Goal: Task Accomplishment & Management: Manage account settings

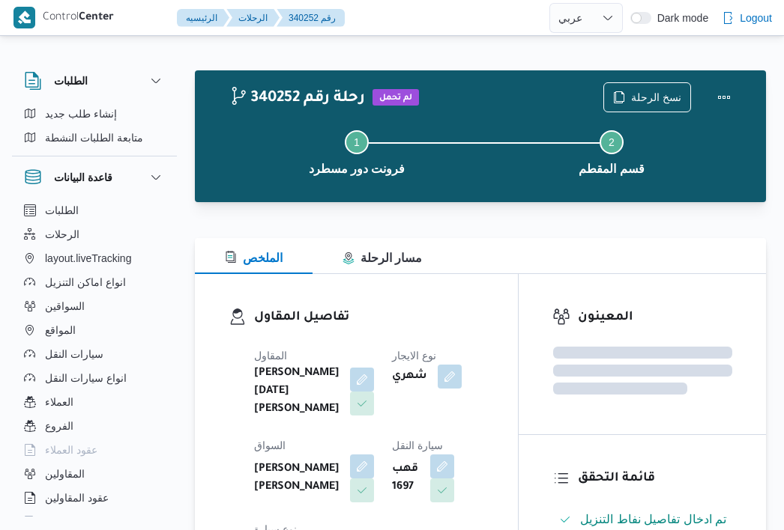
select select "ar"
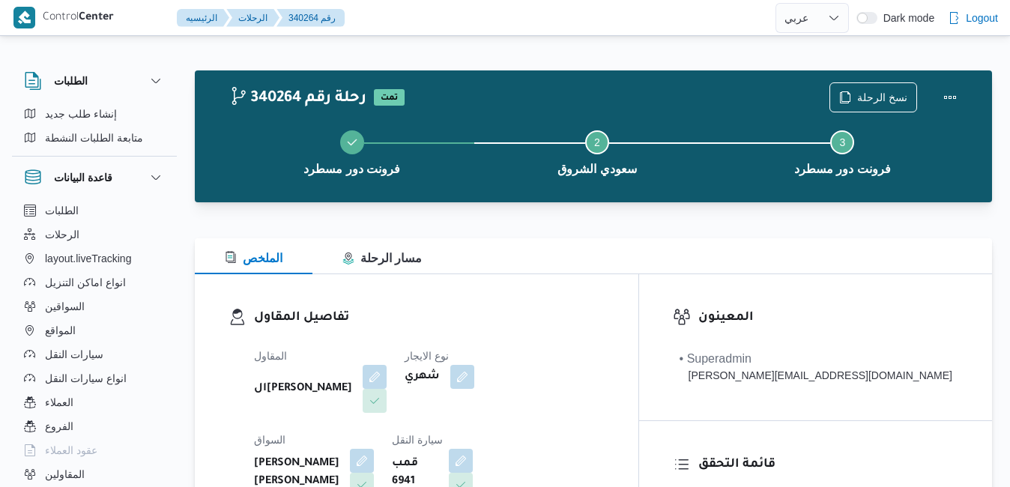
select select "ar"
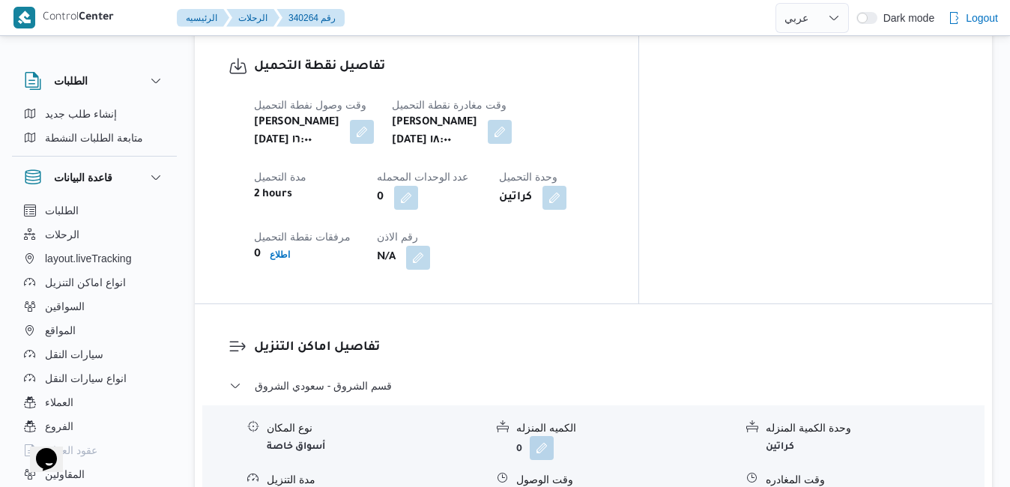
scroll to position [1258, 0]
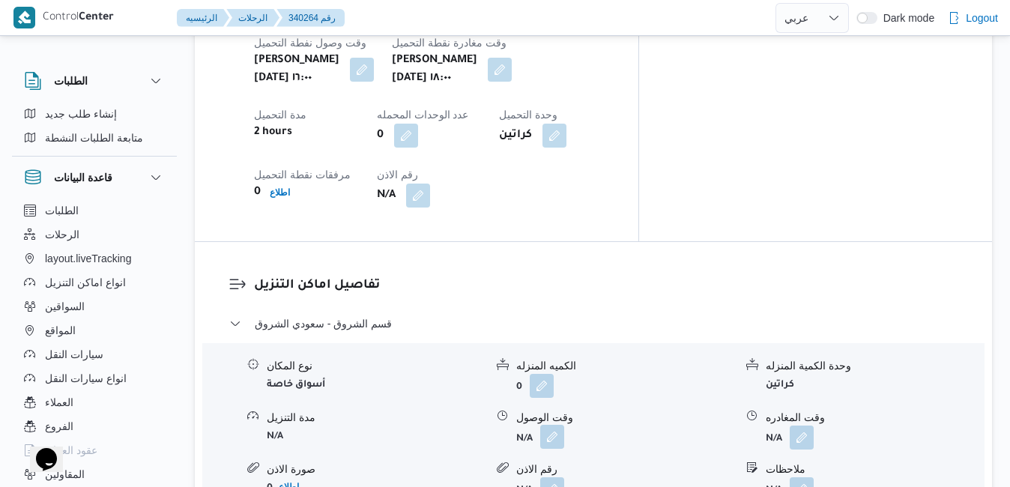
click at [552, 425] on button "button" at bounding box center [552, 437] width 24 height 24
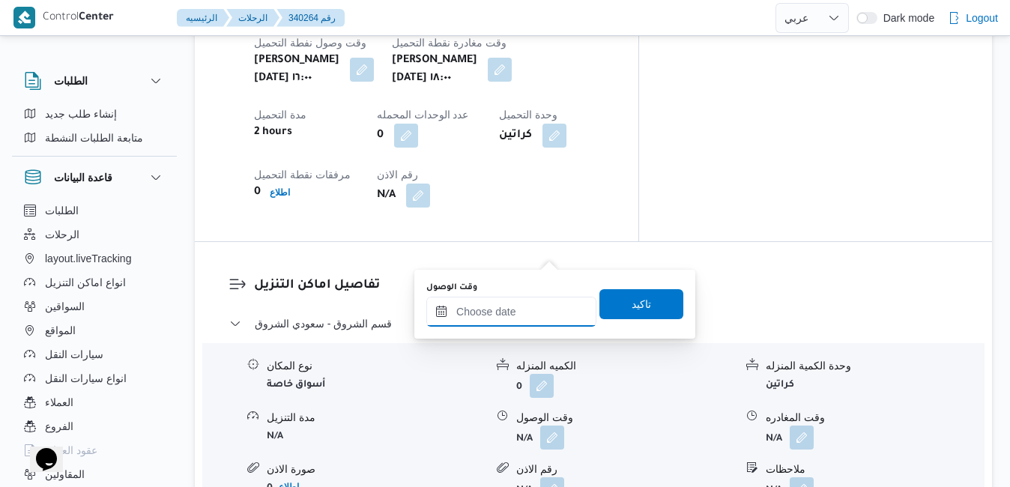
click at [497, 306] on input "وقت الوصول" at bounding box center [511, 312] width 170 height 30
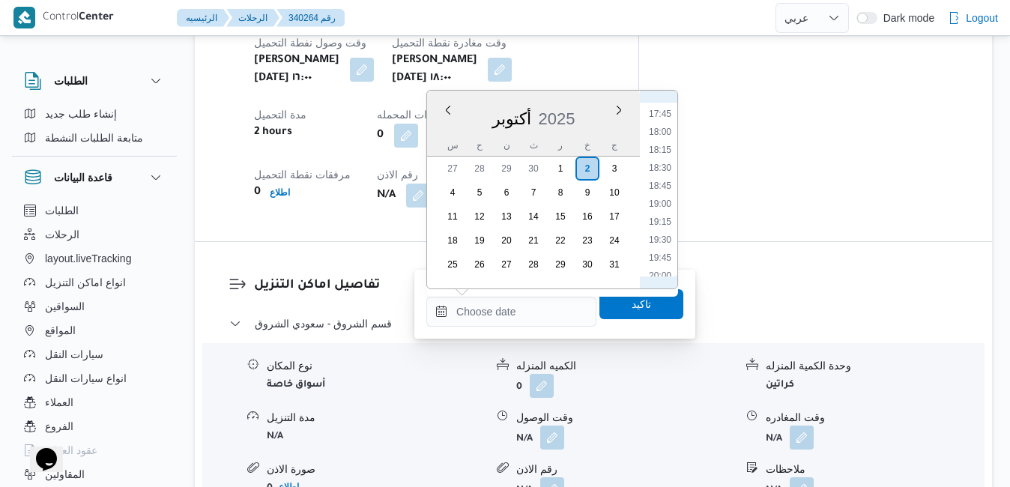
scroll to position [1248, 0]
click at [666, 212] on li "18:45" at bounding box center [660, 210] width 34 height 15
type input "٠٢/١٠/٢٠٢٥ ١٨:٤٥"
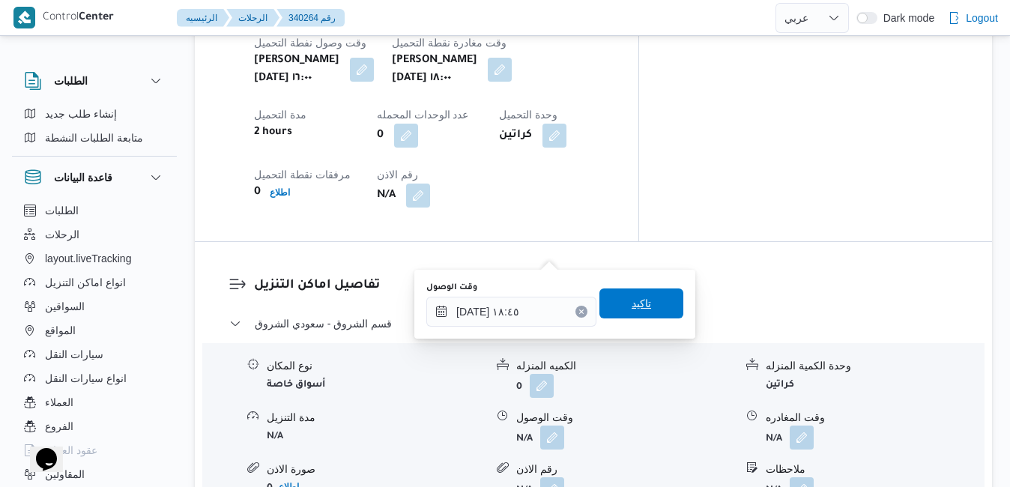
click at [631, 301] on span "تاكيد" at bounding box center [640, 303] width 19 height 18
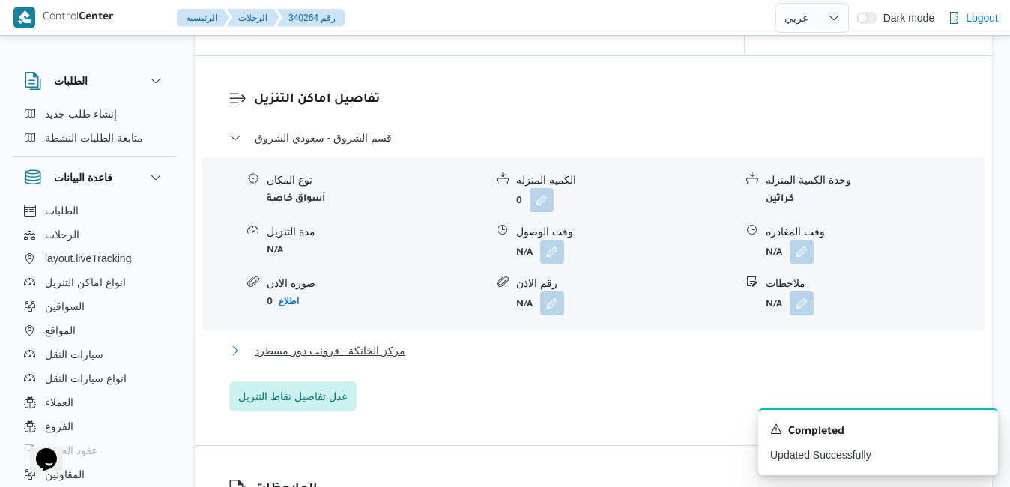
click at [560, 345] on button "مركز الخانكة - فرونت دور مسطرد" at bounding box center [593, 351] width 729 height 18
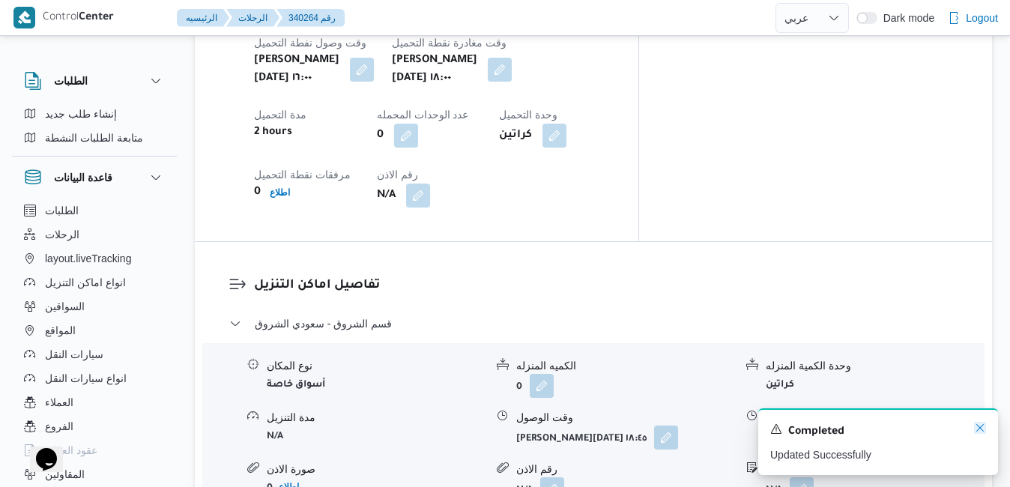
click at [980, 429] on icon "Dismiss toast" at bounding box center [979, 427] width 7 height 7
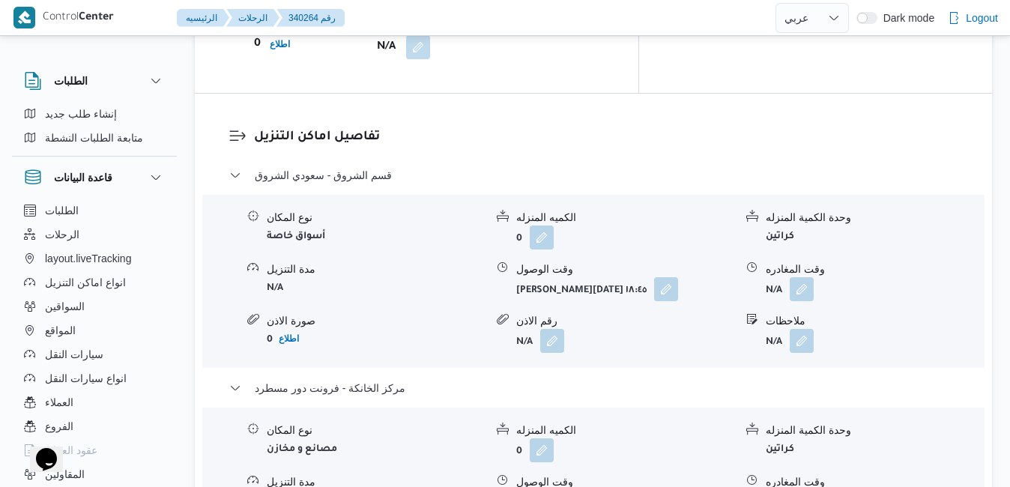
scroll to position [1408, 0]
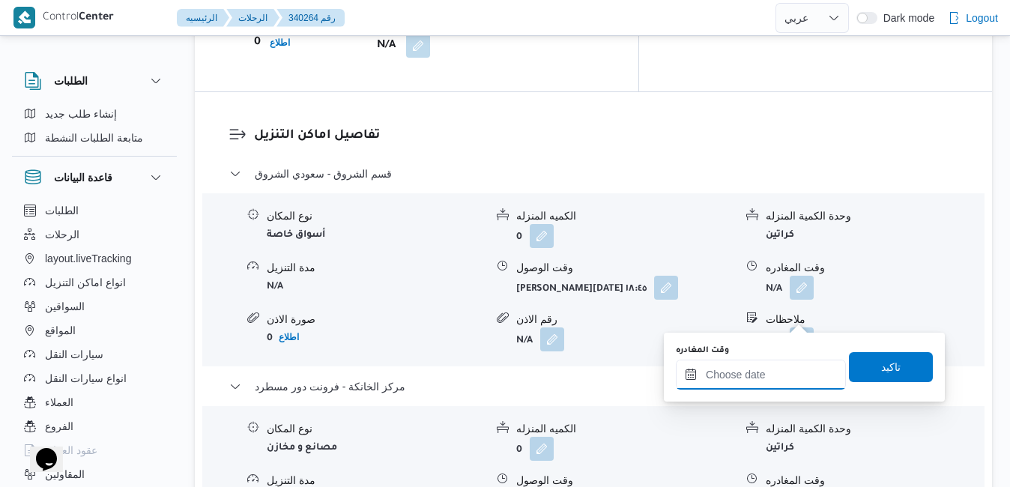
click at [721, 372] on input "وقت المغادره" at bounding box center [761, 375] width 170 height 30
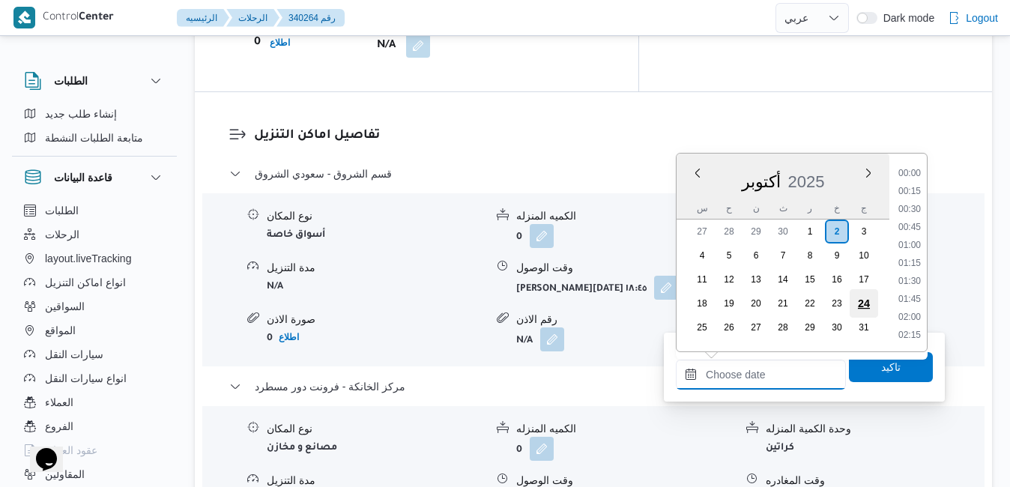
scroll to position [1552, 0]
click at [915, 279] on li "23:00" at bounding box center [909, 274] width 34 height 15
type input "٠٢/١٠/٢٠٢٥ ٢٣:٠٠"
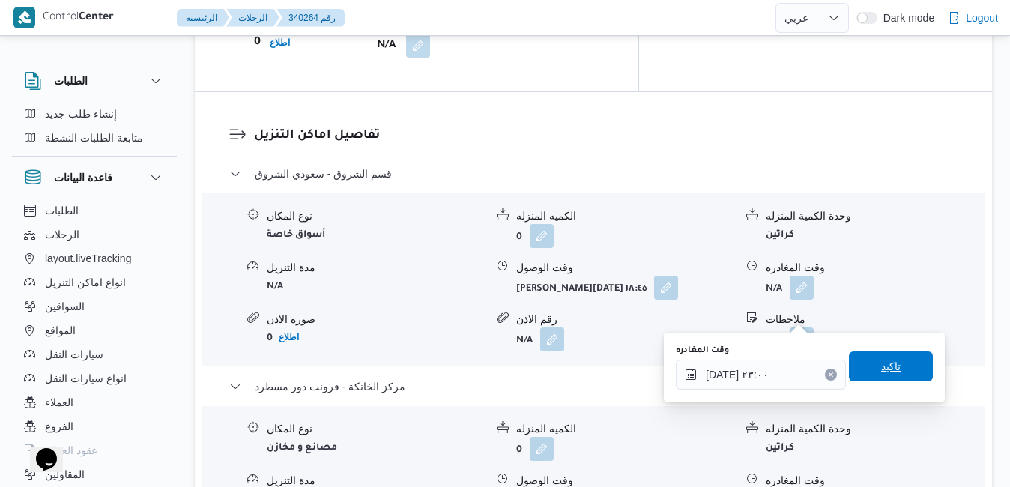
click at [881, 365] on span "تاكيد" at bounding box center [890, 366] width 19 height 18
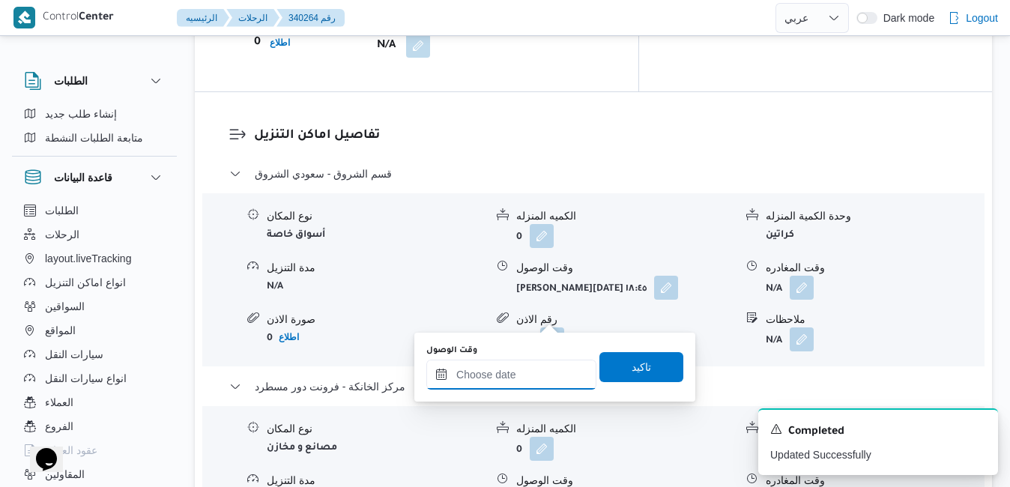
click at [506, 376] on input "وقت الوصول" at bounding box center [511, 375] width 170 height 30
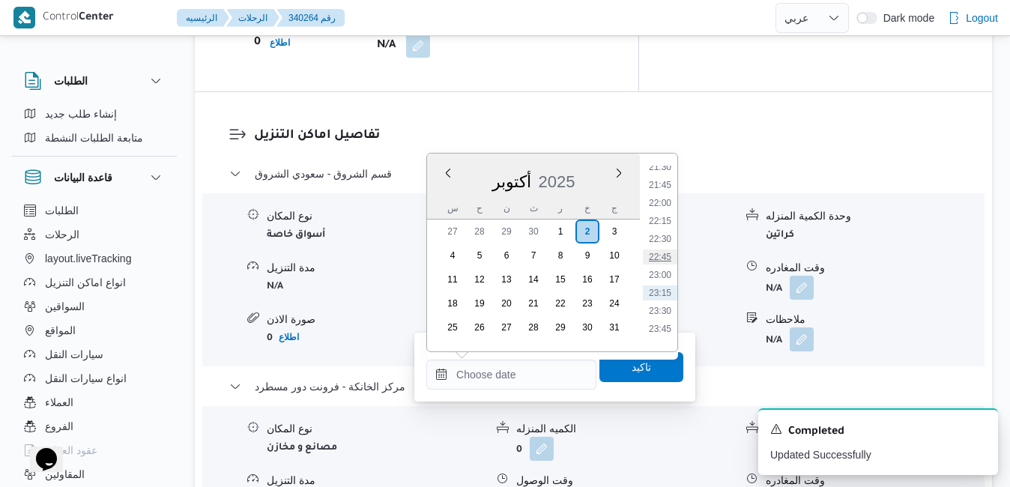
click at [670, 258] on li "22:45" at bounding box center [660, 256] width 34 height 15
type input "٠٢/١٠/٢٠٢٥ ٢٢:٤٥"
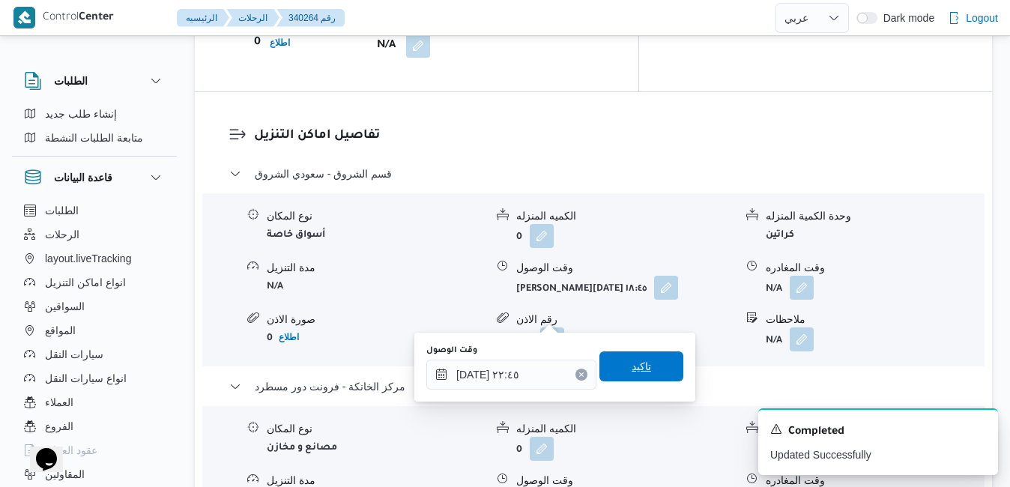
click at [635, 364] on span "تاكيد" at bounding box center [640, 366] width 19 height 18
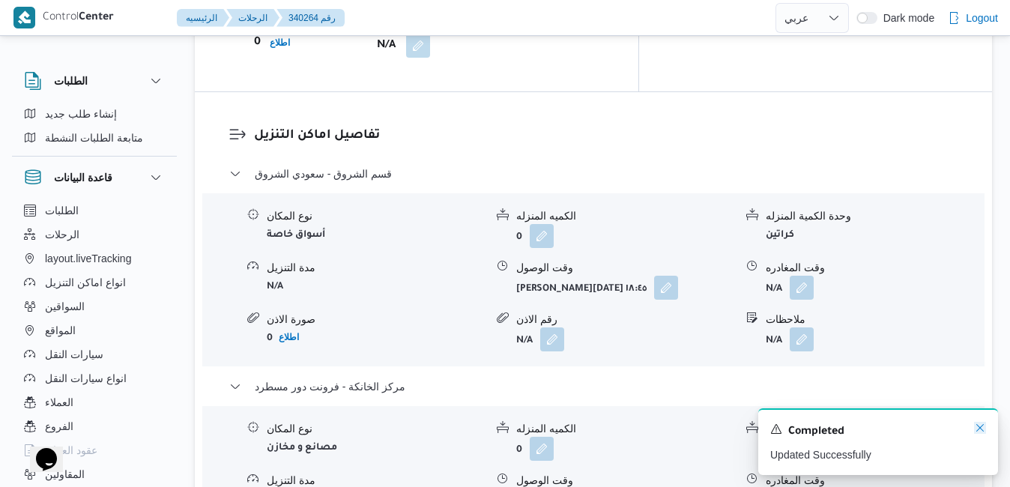
click at [982, 431] on icon "Dismiss toast" at bounding box center [979, 427] width 7 height 7
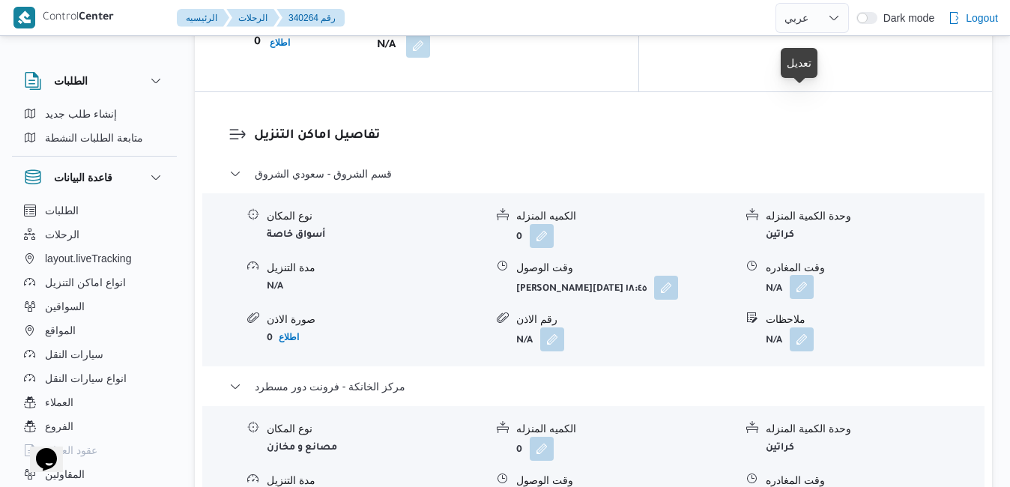
click at [798, 275] on button "button" at bounding box center [802, 287] width 24 height 24
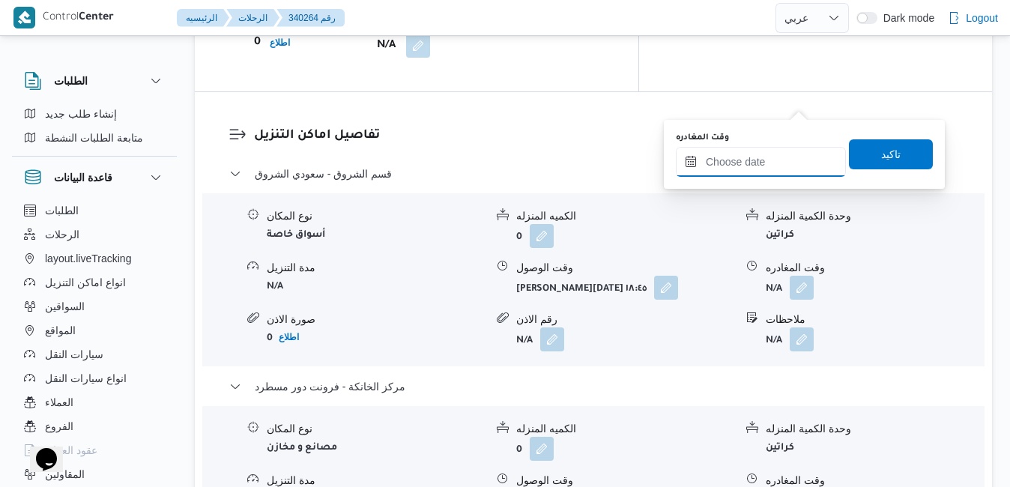
click at [762, 152] on input "وقت المغادره" at bounding box center [761, 162] width 170 height 30
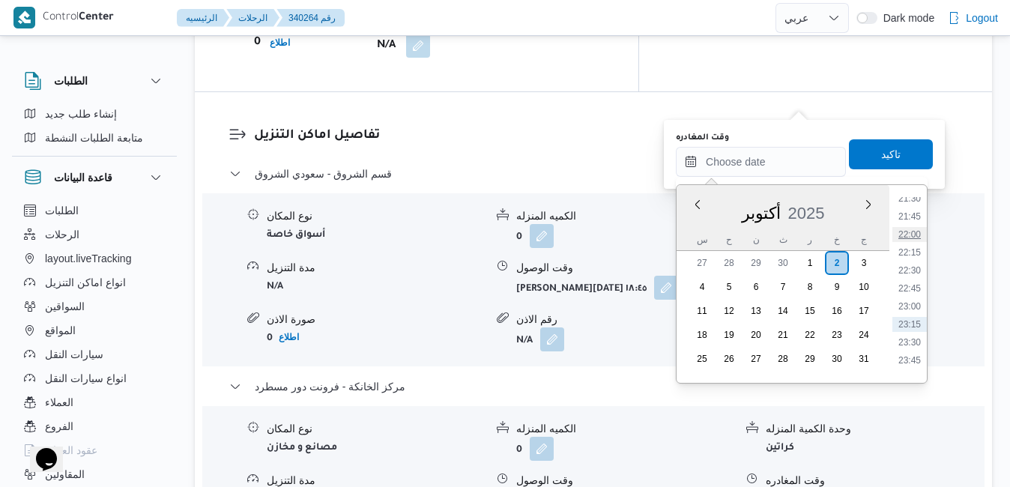
click at [915, 236] on li "22:00" at bounding box center [909, 234] width 34 height 15
type input "٠٢/١٠/٢٠٢٥ ٢٢:٠٠"
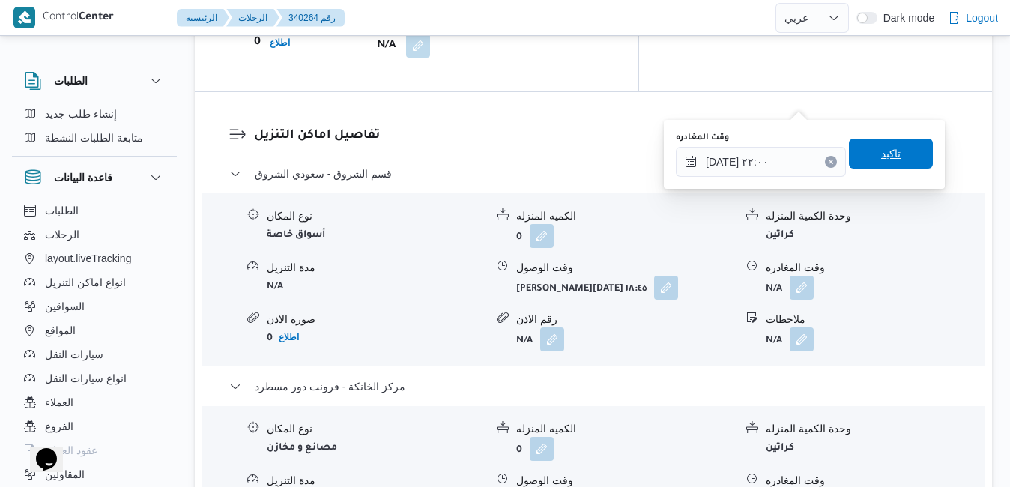
click at [882, 153] on span "تاكيد" at bounding box center [890, 154] width 19 height 18
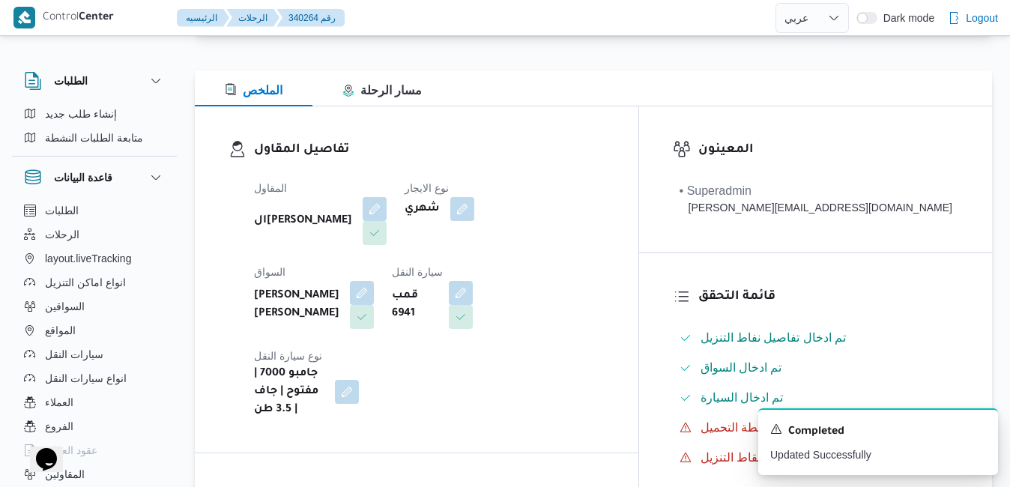
scroll to position [0, 0]
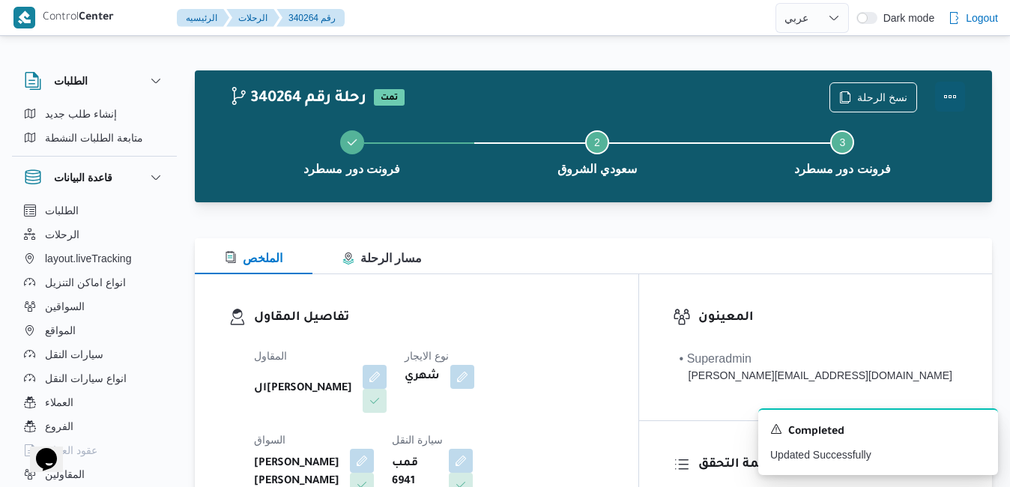
click at [952, 97] on button "Actions" at bounding box center [950, 97] width 30 height 30
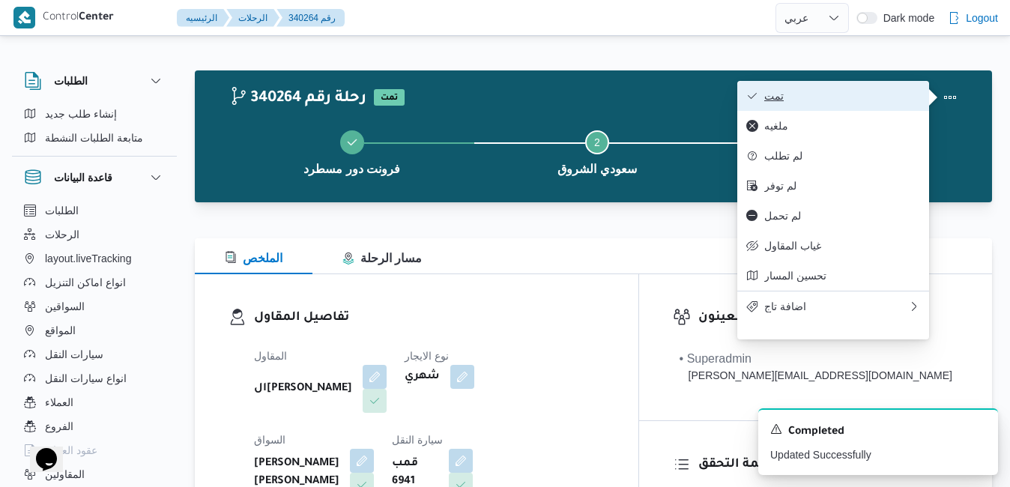
click at [856, 102] on span "تمت" at bounding box center [842, 96] width 156 height 12
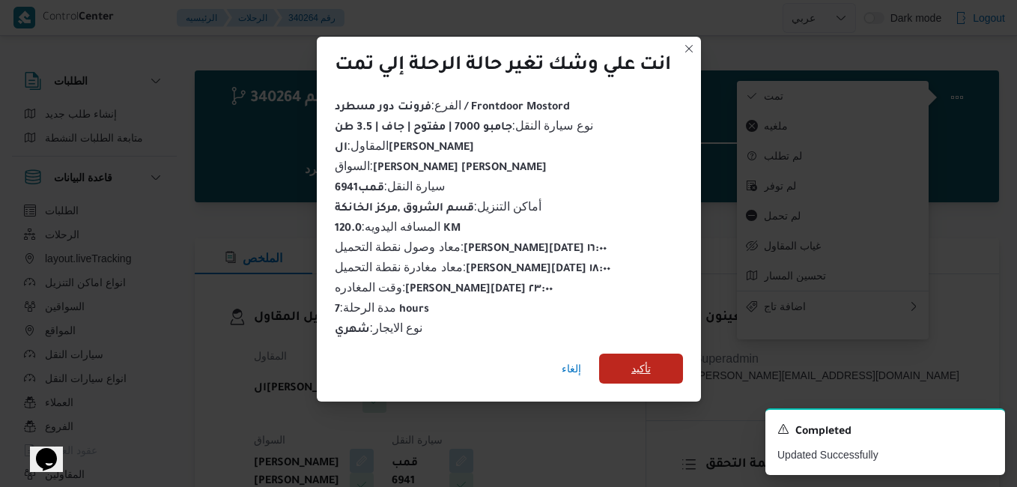
click at [657, 357] on span "تأكيد" at bounding box center [641, 369] width 84 height 30
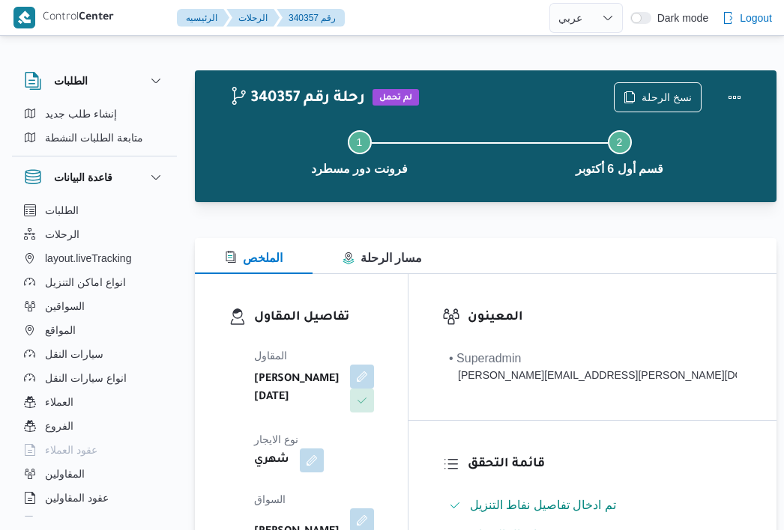
select select "ar"
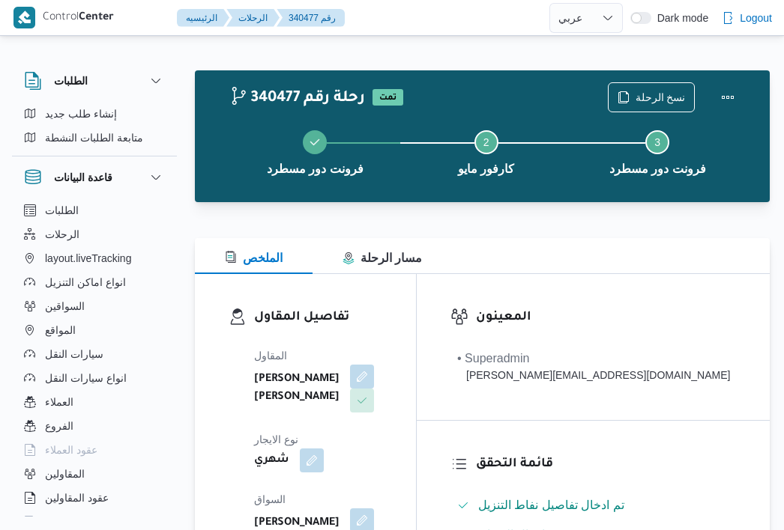
select select "ar"
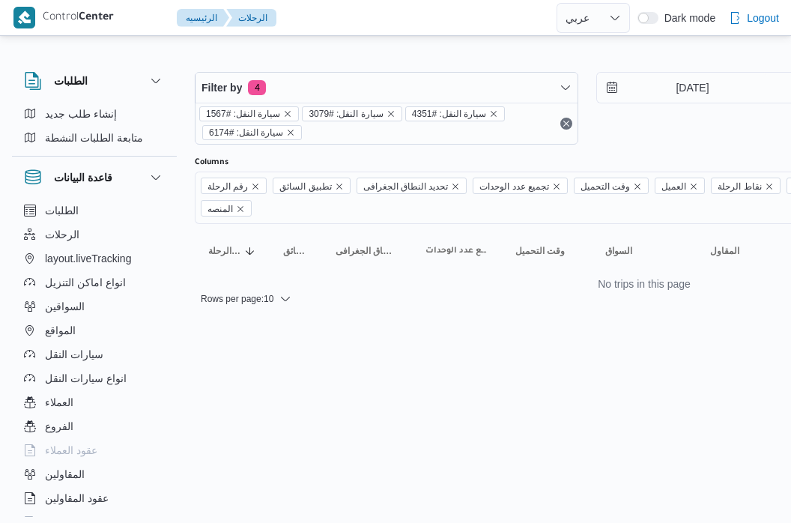
select select "ar"
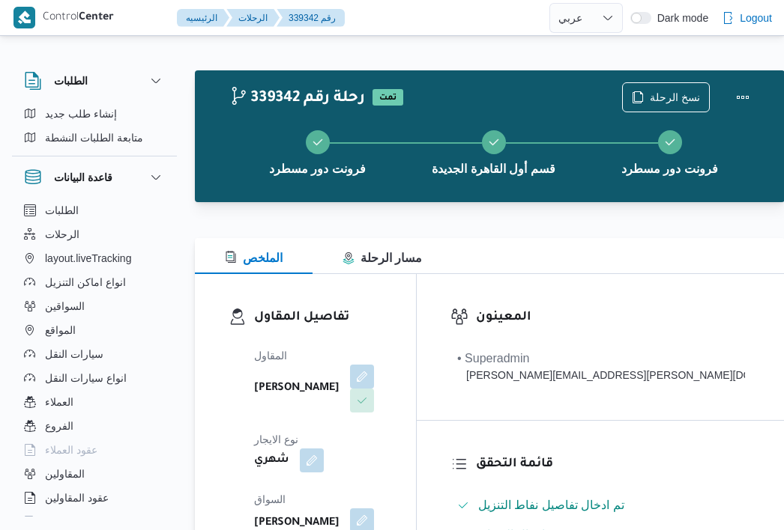
select select "ar"
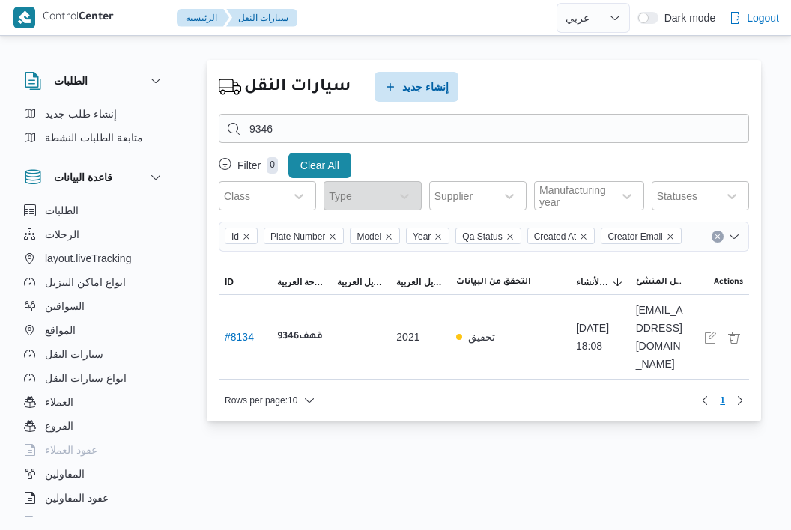
select select "ar"
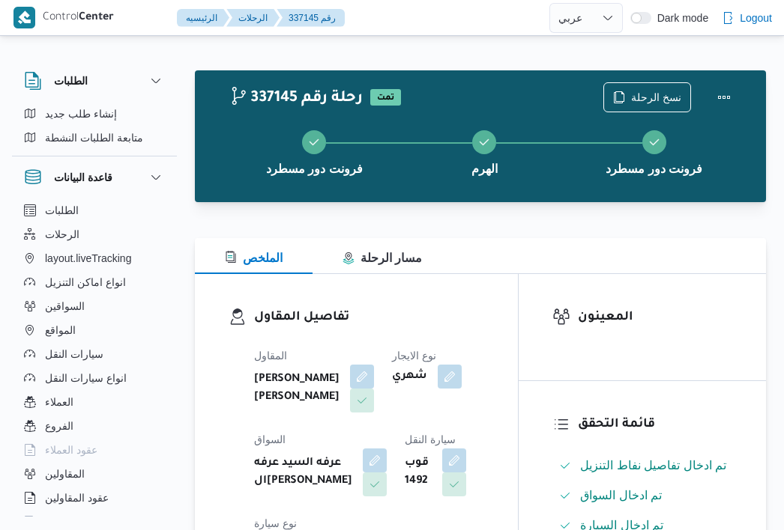
select select "ar"
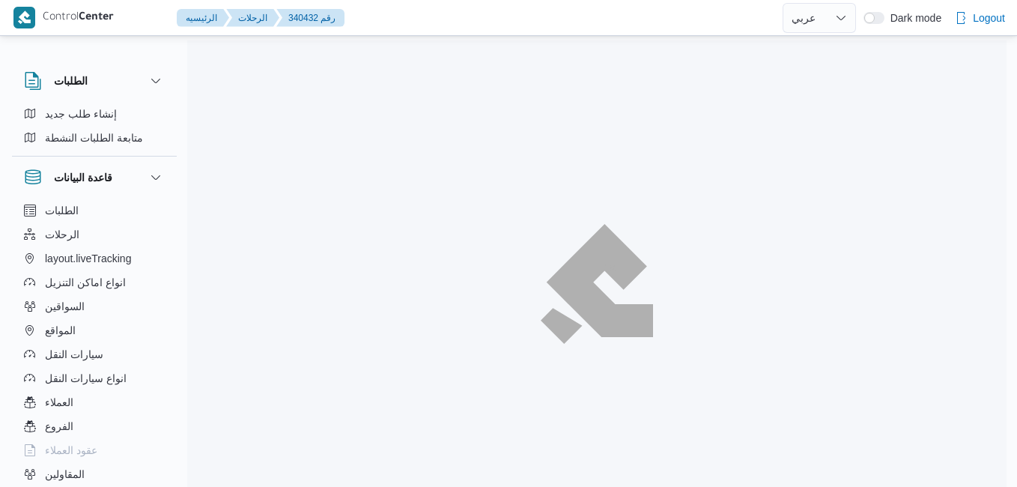
select select "ar"
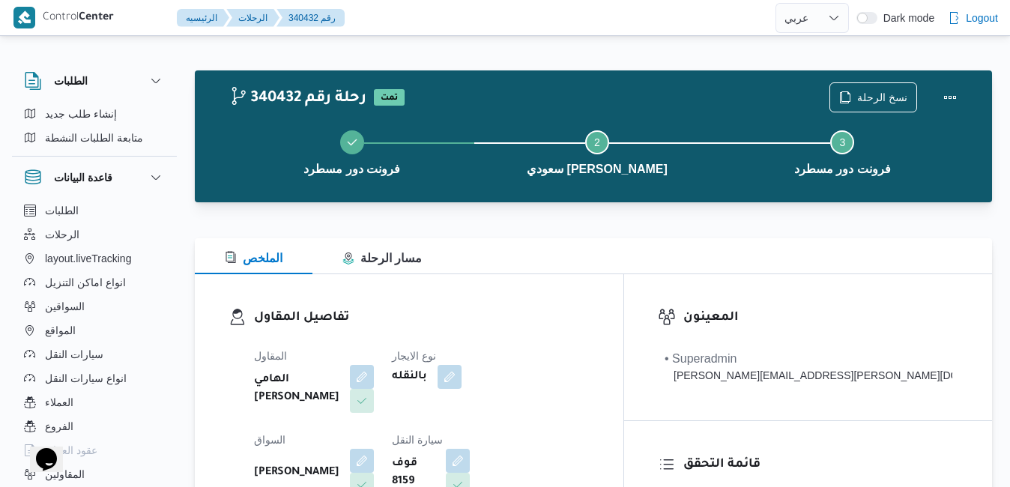
click at [504, 249] on div "الملخص مسار الرحلة" at bounding box center [593, 256] width 797 height 36
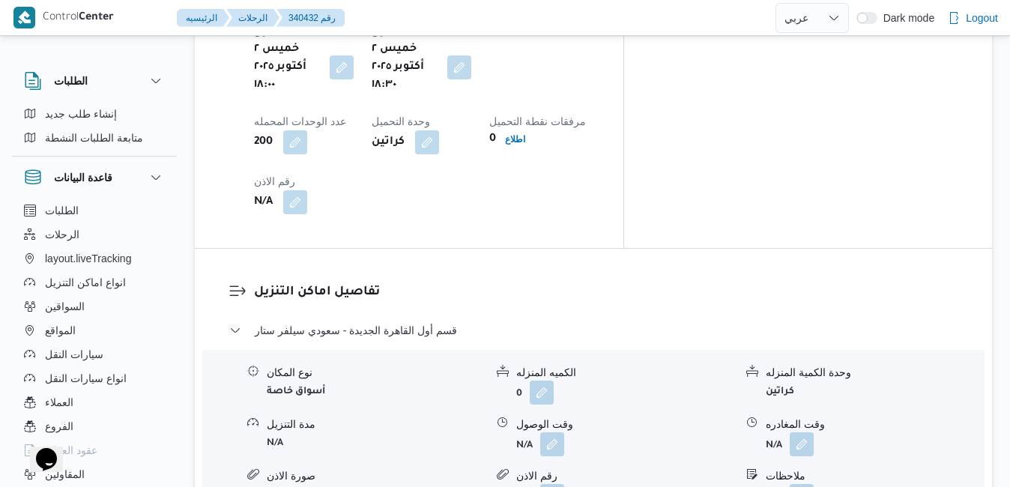
scroll to position [1288, 0]
click at [556, 431] on button "button" at bounding box center [552, 443] width 24 height 24
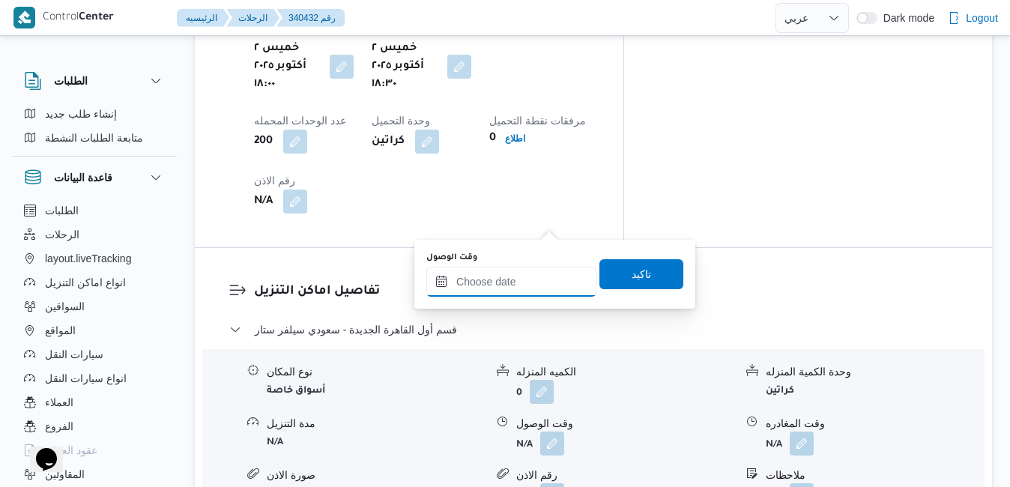
click at [511, 284] on input "وقت الوصول" at bounding box center [511, 282] width 170 height 30
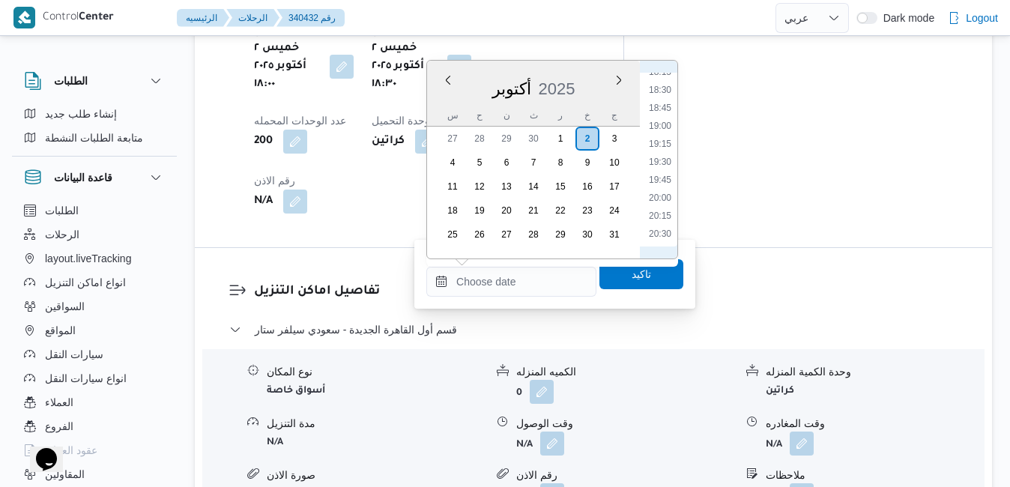
scroll to position [1248, 0]
click at [662, 217] on li "19:15" at bounding box center [660, 216] width 34 height 15
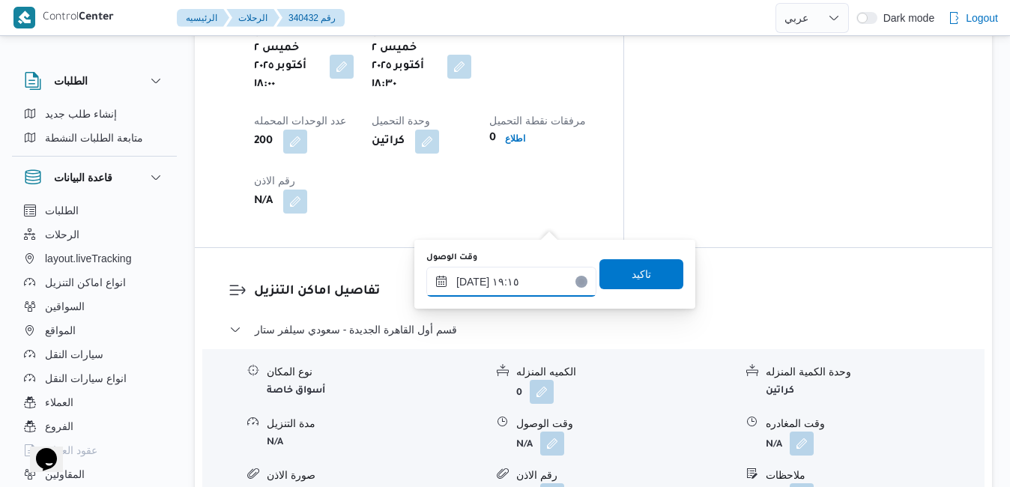
type input "٠٢/١٠/٢٠٢٥ ١٩:١٥"
click at [633, 277] on span "تاكيد" at bounding box center [640, 273] width 19 height 18
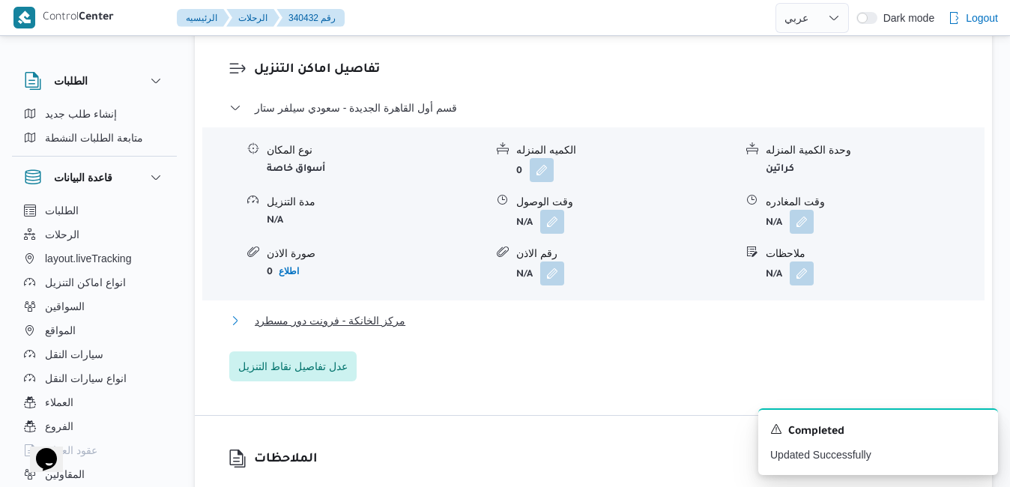
click at [521, 324] on button "مركز الخانكة - فرونت دور مسطرد" at bounding box center [593, 321] width 729 height 18
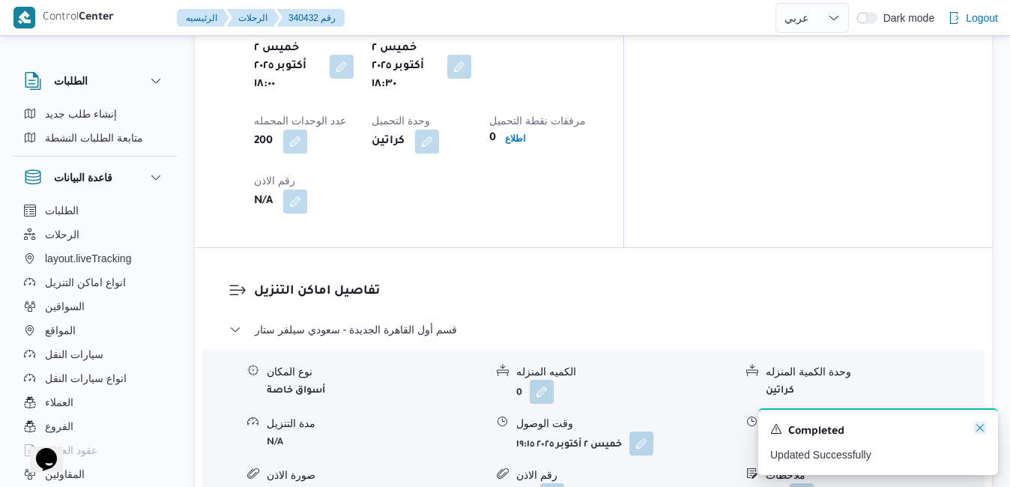
click at [976, 434] on icon "Dismiss toast" at bounding box center [980, 428] width 12 height 12
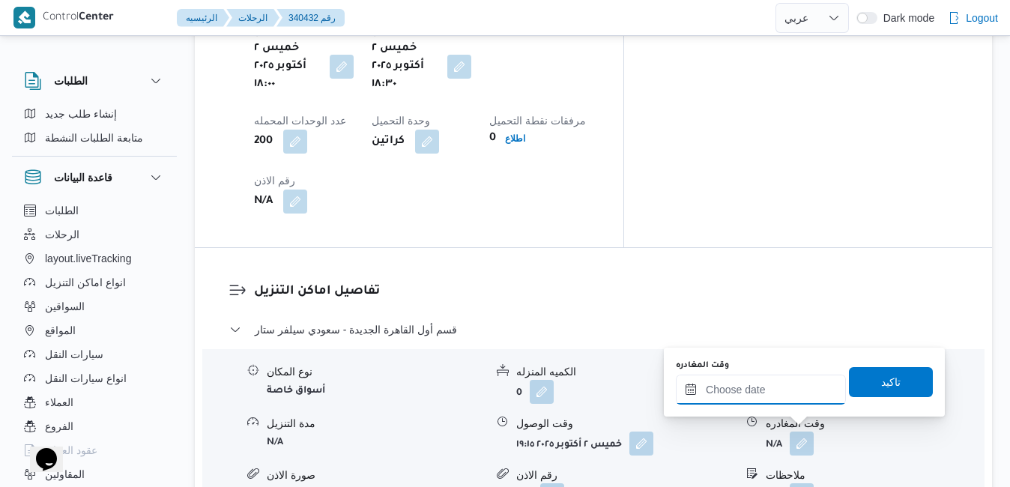
click at [754, 390] on input "وقت المغادره" at bounding box center [761, 390] width 170 height 30
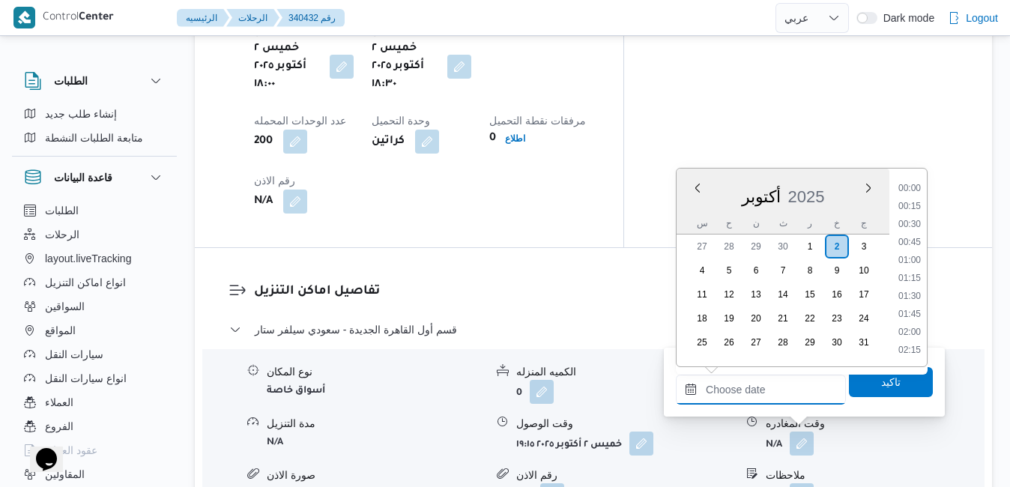
scroll to position [1552, 0]
click at [909, 294] on li "23:00" at bounding box center [909, 289] width 34 height 15
type input "٠٢/١٠/٢٠٢٥ ٢٣:٠٠"
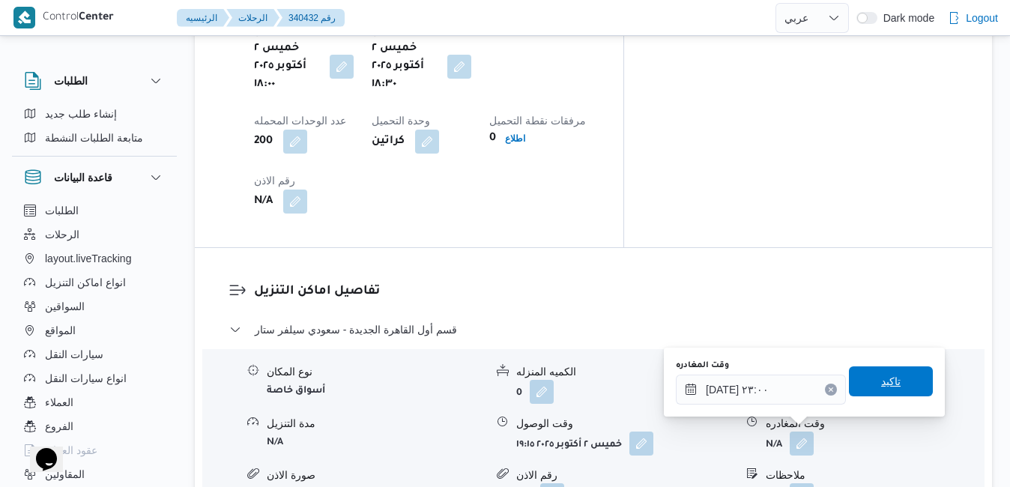
click at [881, 380] on span "تاكيد" at bounding box center [890, 381] width 19 height 18
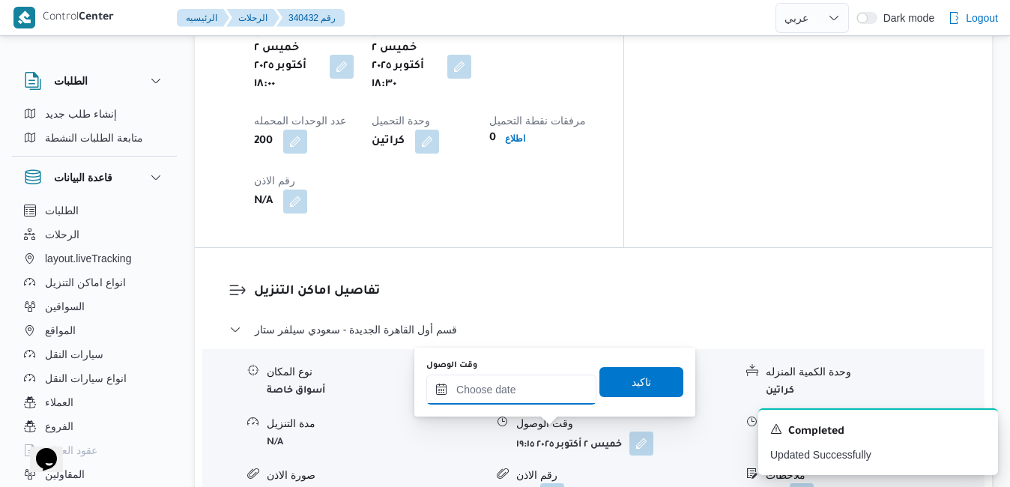
click at [561, 394] on input "وقت الوصول" at bounding box center [511, 390] width 170 height 30
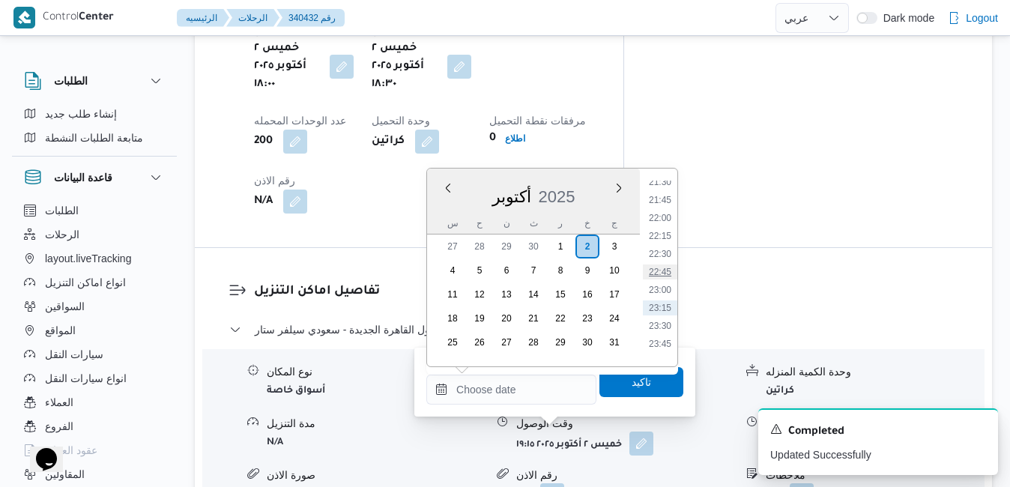
click at [660, 273] on li "22:45" at bounding box center [660, 271] width 34 height 15
type input "٠٢/١٠/٢٠٢٥ ٢٢:٤٥"
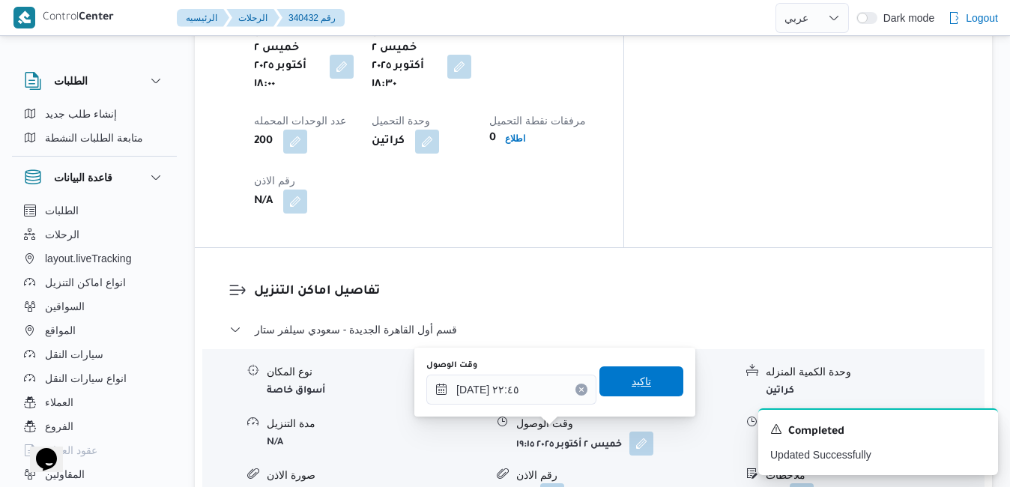
click at [635, 379] on span "تاكيد" at bounding box center [640, 381] width 19 height 18
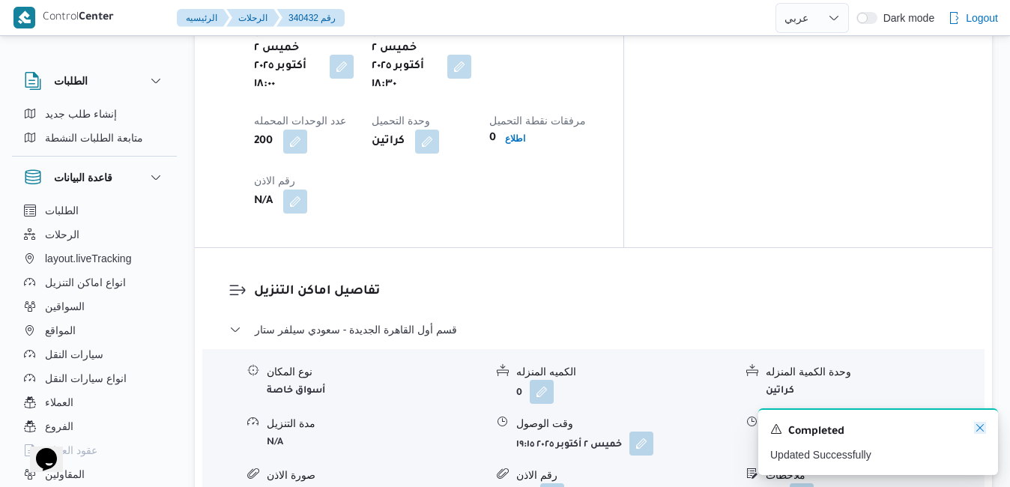
click at [981, 429] on icon "Dismiss toast" at bounding box center [980, 428] width 12 height 12
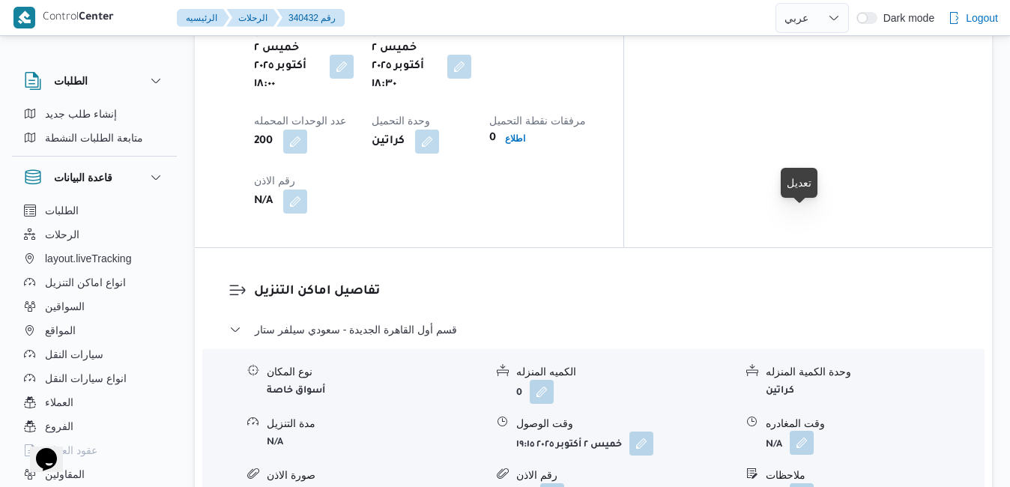
click at [806, 431] on button "button" at bounding box center [802, 443] width 24 height 24
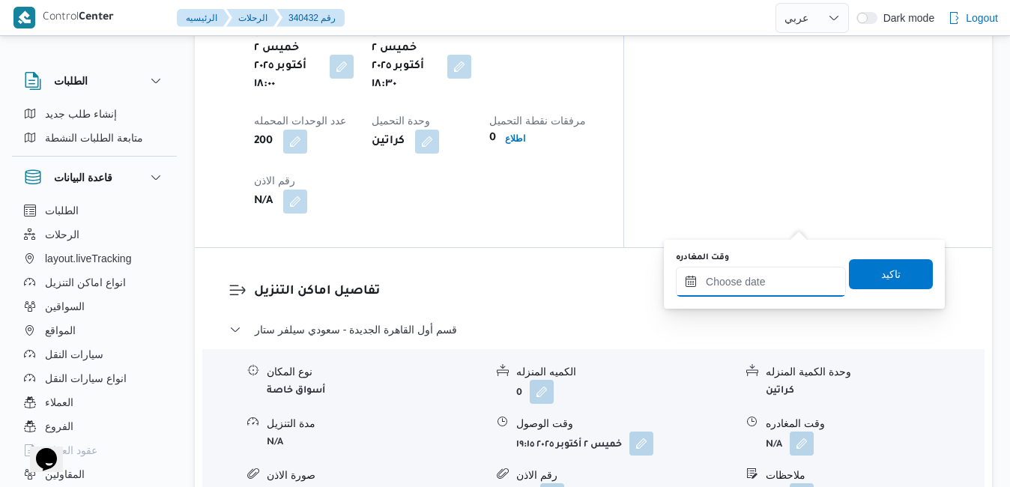
click at [783, 267] on div at bounding box center [761, 282] width 170 height 30
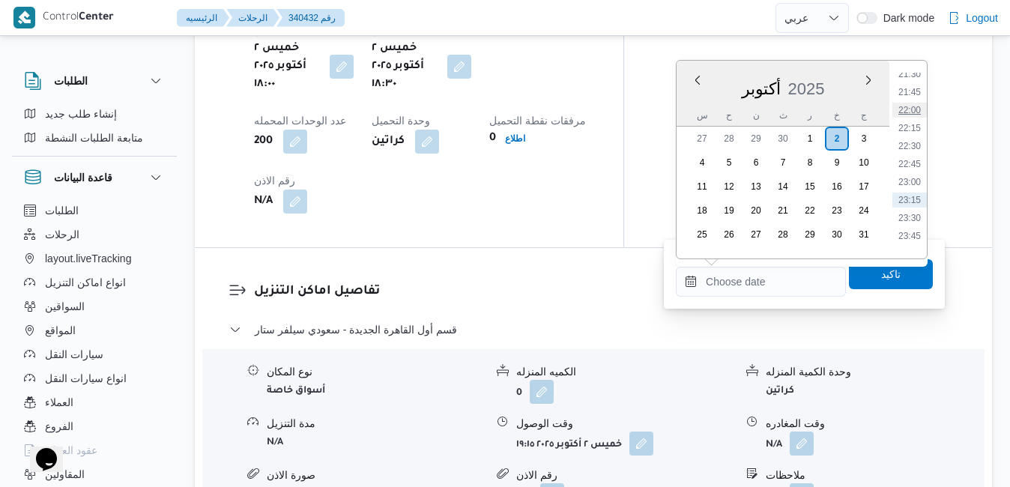
click at [916, 109] on li "22:00" at bounding box center [909, 110] width 34 height 15
type input "٠٢/١٠/٢٠٢٥ ٢٢:٠٠"
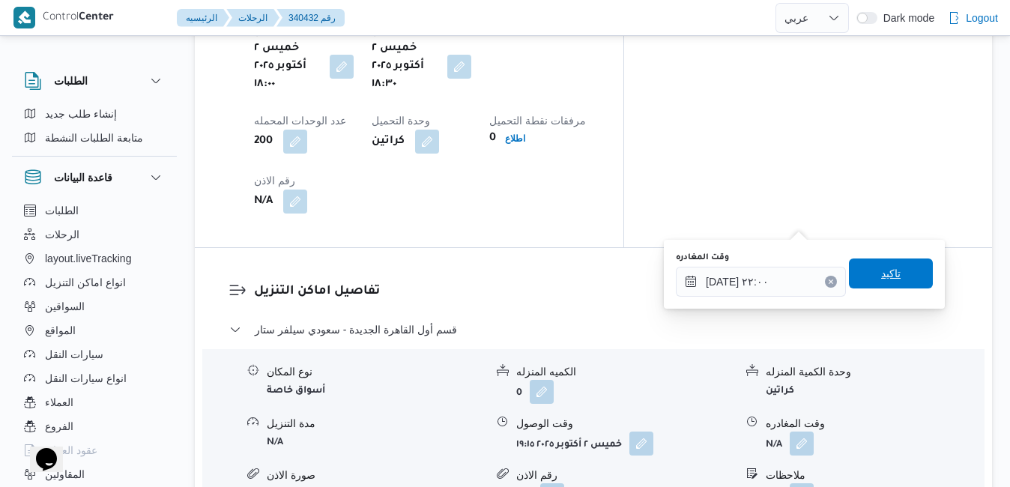
click at [861, 269] on span "تاكيد" at bounding box center [891, 273] width 84 height 30
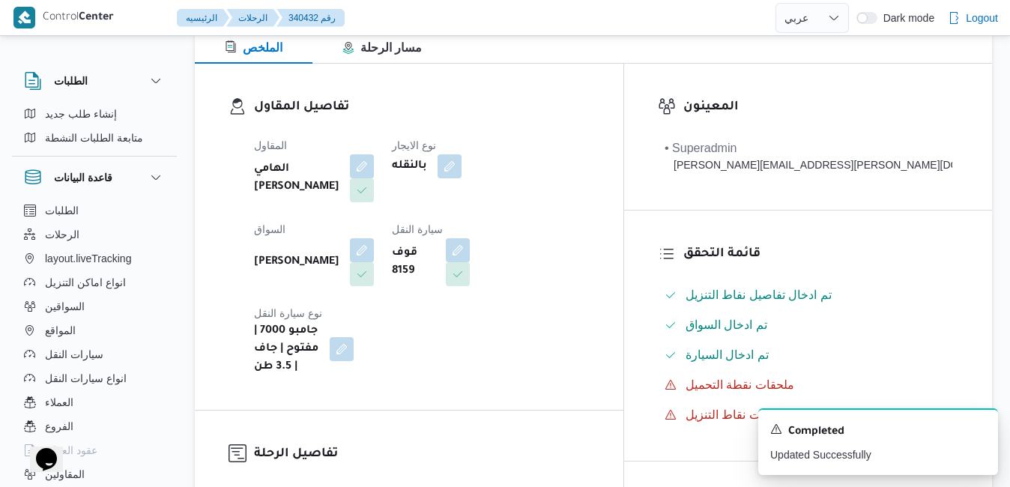
scroll to position [0, 0]
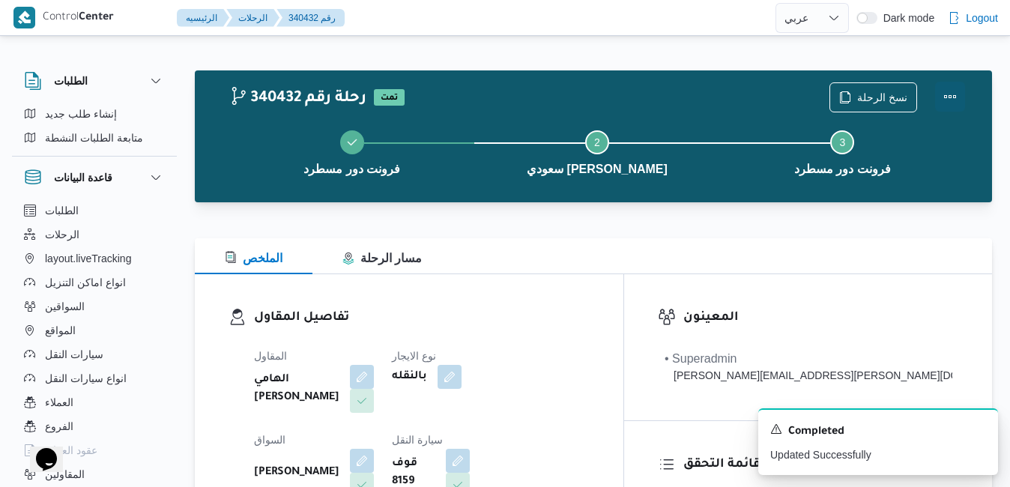
click at [955, 106] on button "Actions" at bounding box center [950, 97] width 30 height 30
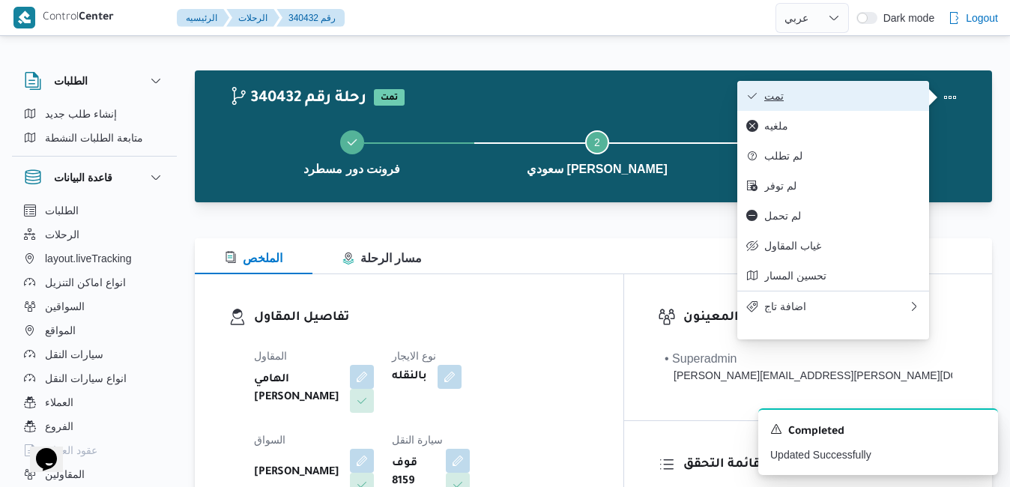
click at [913, 101] on span "تمت" at bounding box center [842, 96] width 156 height 12
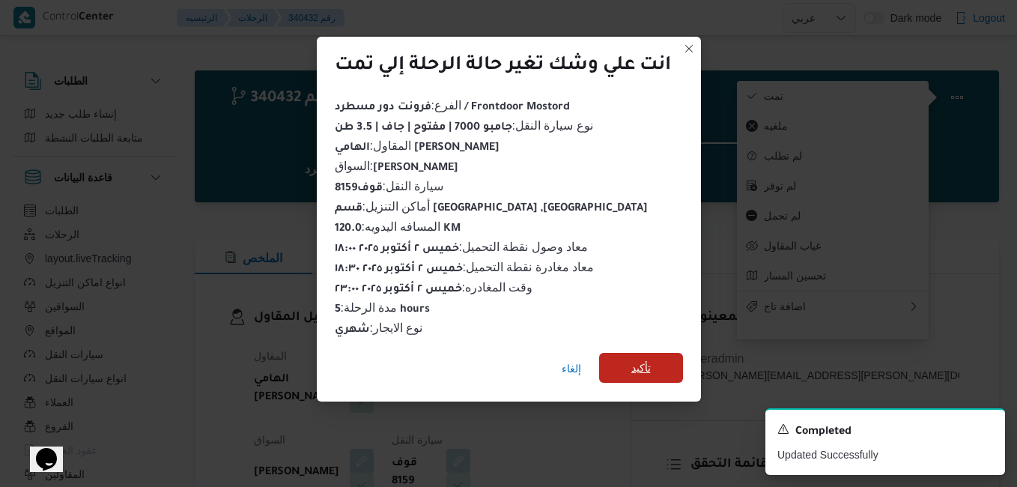
click at [649, 368] on span "تأكيد" at bounding box center [640, 368] width 19 height 18
